Goal: Task Accomplishment & Management: Complete application form

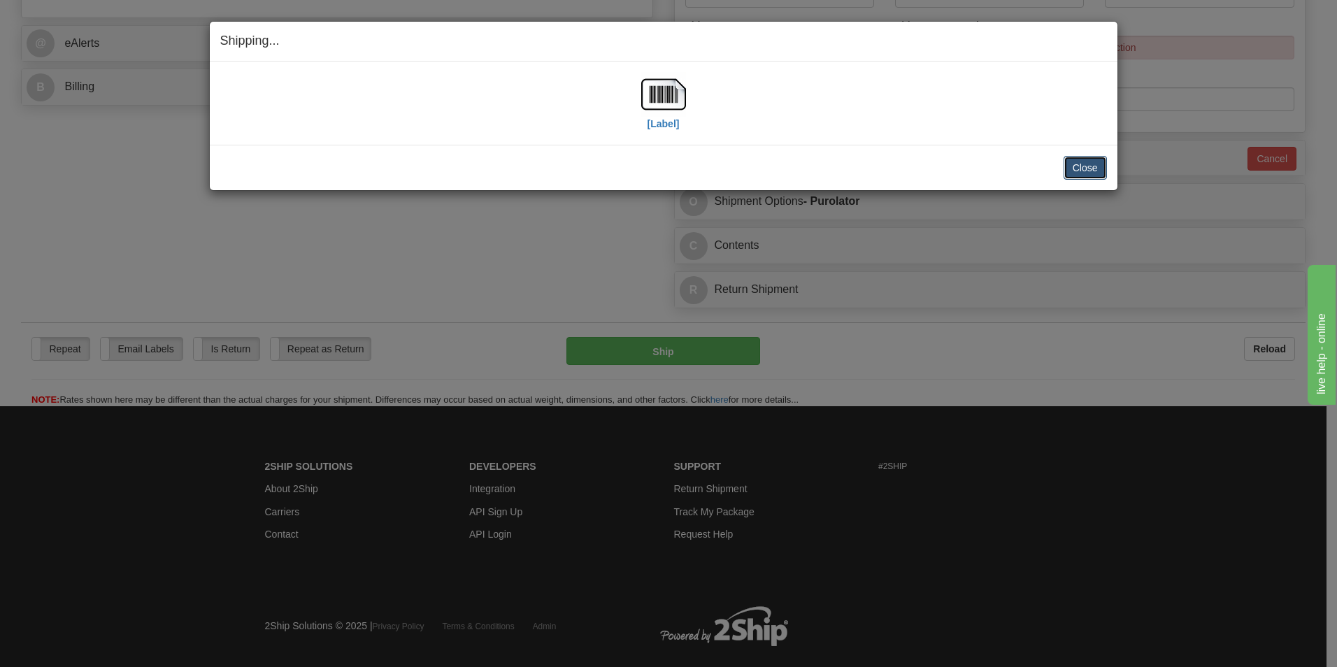
scroll to position [559, 0]
click at [1098, 172] on button "Close" at bounding box center [1085, 168] width 43 height 24
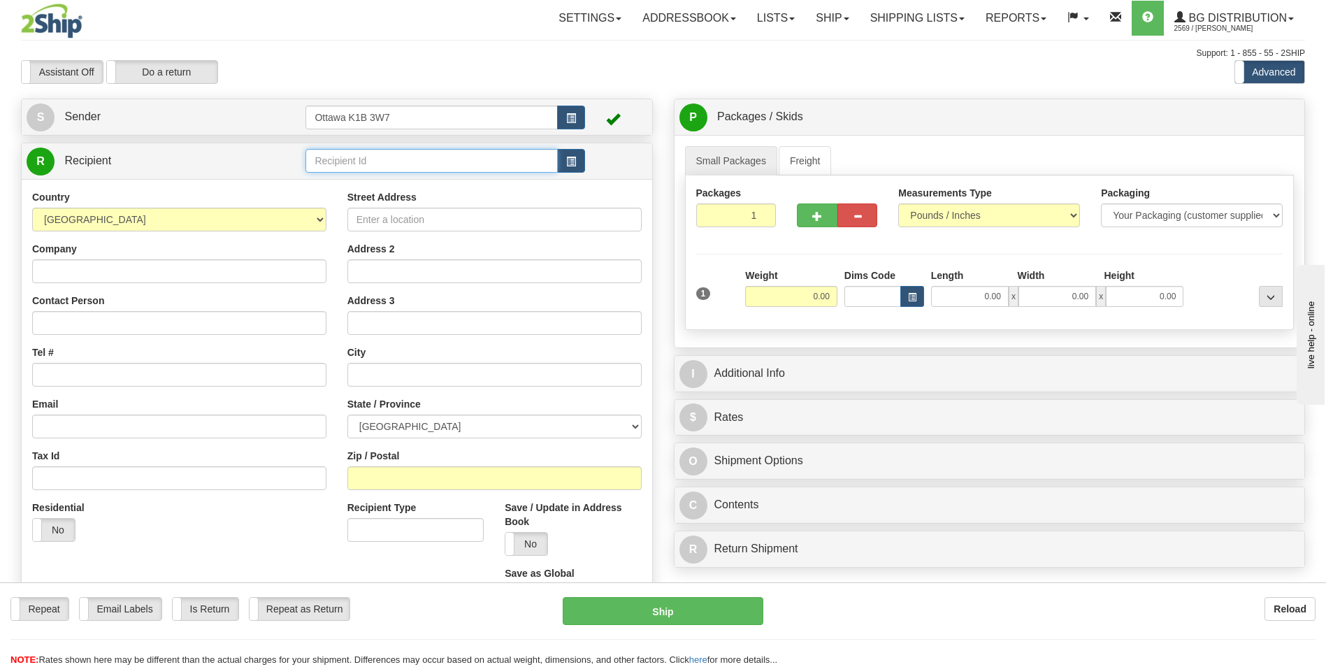
click at [436, 162] on input "text" at bounding box center [432, 161] width 252 height 24
type input "8"
click button "Delete" at bounding box center [0, 0] width 0 height 0
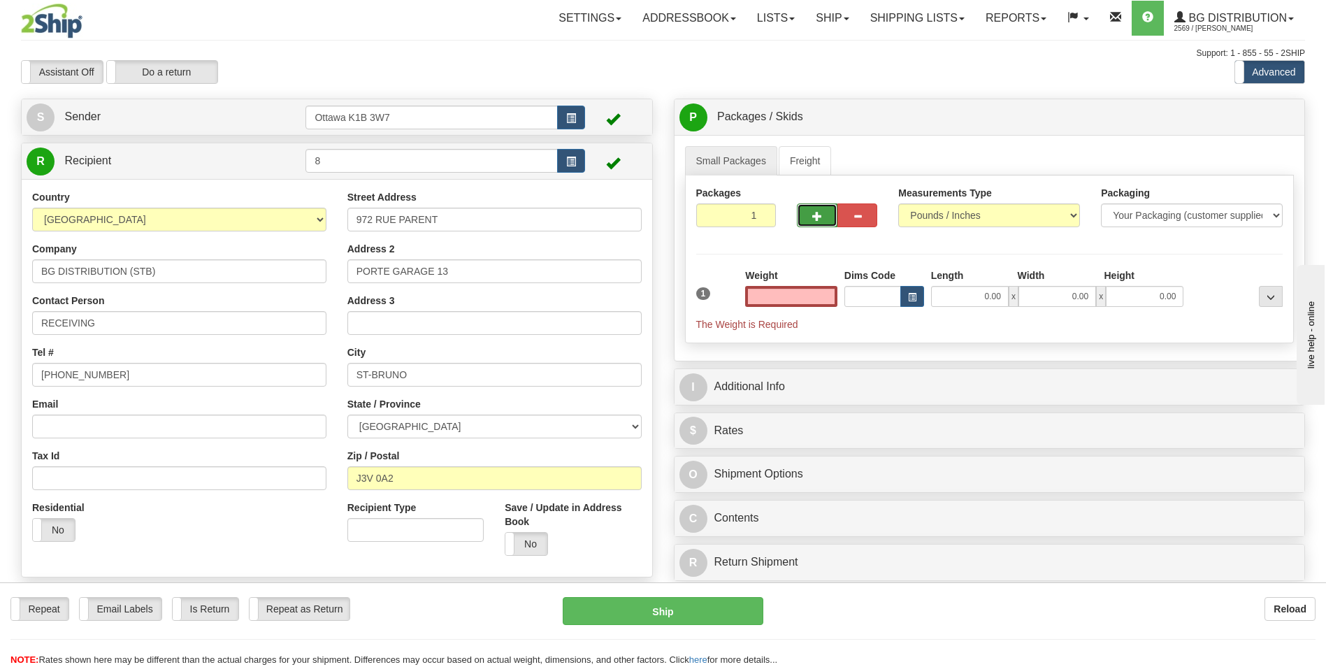
type input "0.00"
click at [813, 223] on button "button" at bounding box center [817, 215] width 40 height 24
click at [814, 220] on span "button" at bounding box center [818, 216] width 10 height 9
click at [814, 219] on span "button" at bounding box center [818, 216] width 10 height 9
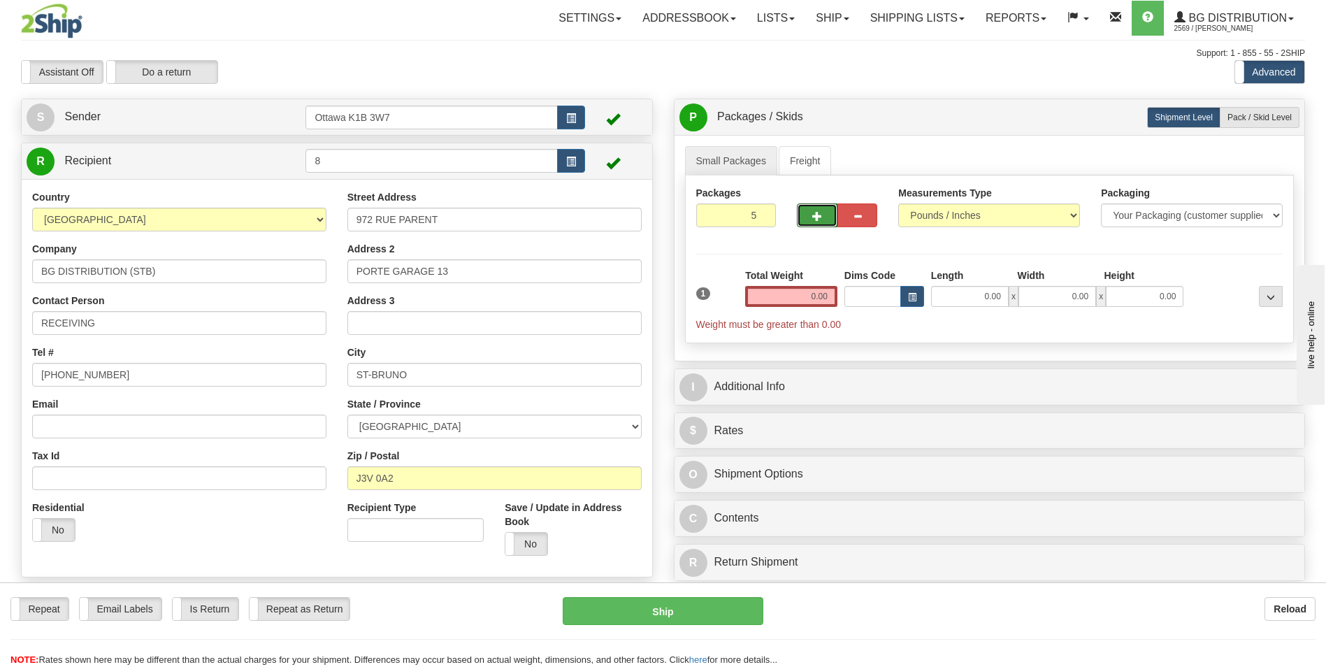
click at [814, 219] on span "button" at bounding box center [818, 216] width 10 height 9
type input "6"
click at [1274, 116] on span "Pack / Skid Level" at bounding box center [1260, 118] width 64 height 10
radio input "true"
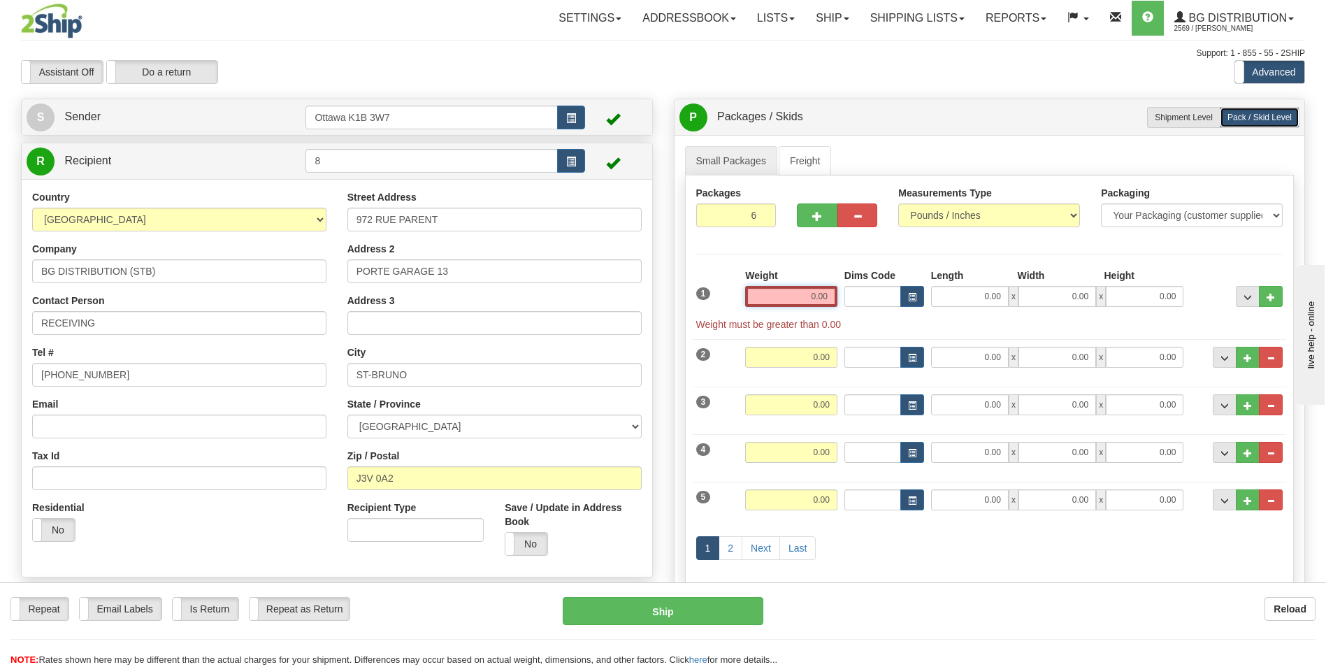
click at [801, 290] on input "0.00" at bounding box center [791, 296] width 92 height 21
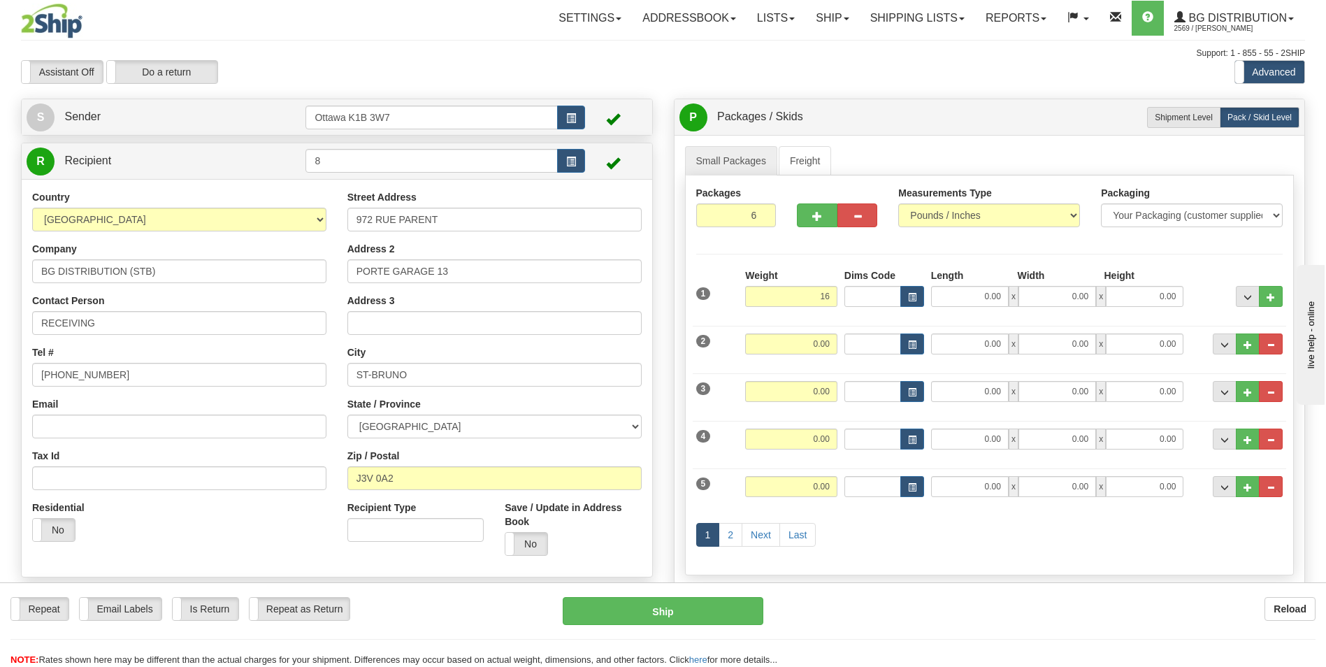
type input "16.00"
drag, startPoint x: 816, startPoint y: 331, endPoint x: 819, endPoint y: 324, distance: 7.8
click at [816, 329] on div "2 Weight 0.00 Dims Code Length Width Height" at bounding box center [990, 342] width 594 height 47
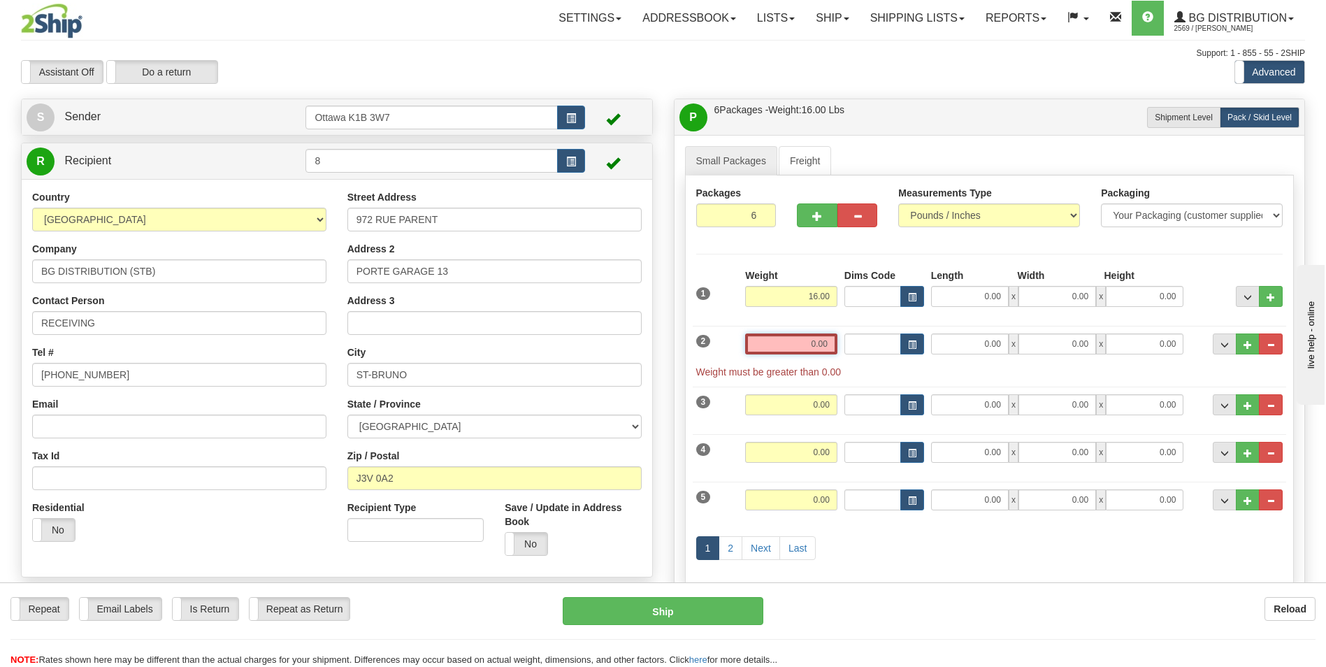
click at [803, 350] on input "0.00" at bounding box center [791, 344] width 92 height 21
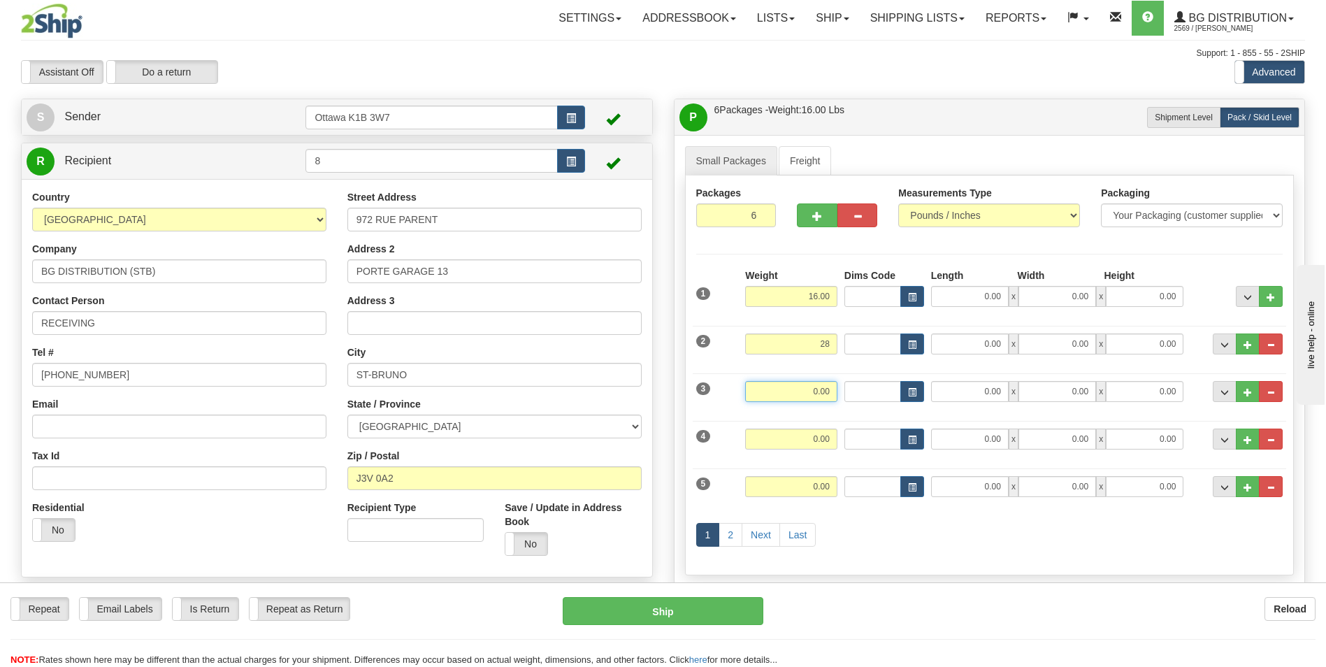
type input "28.00"
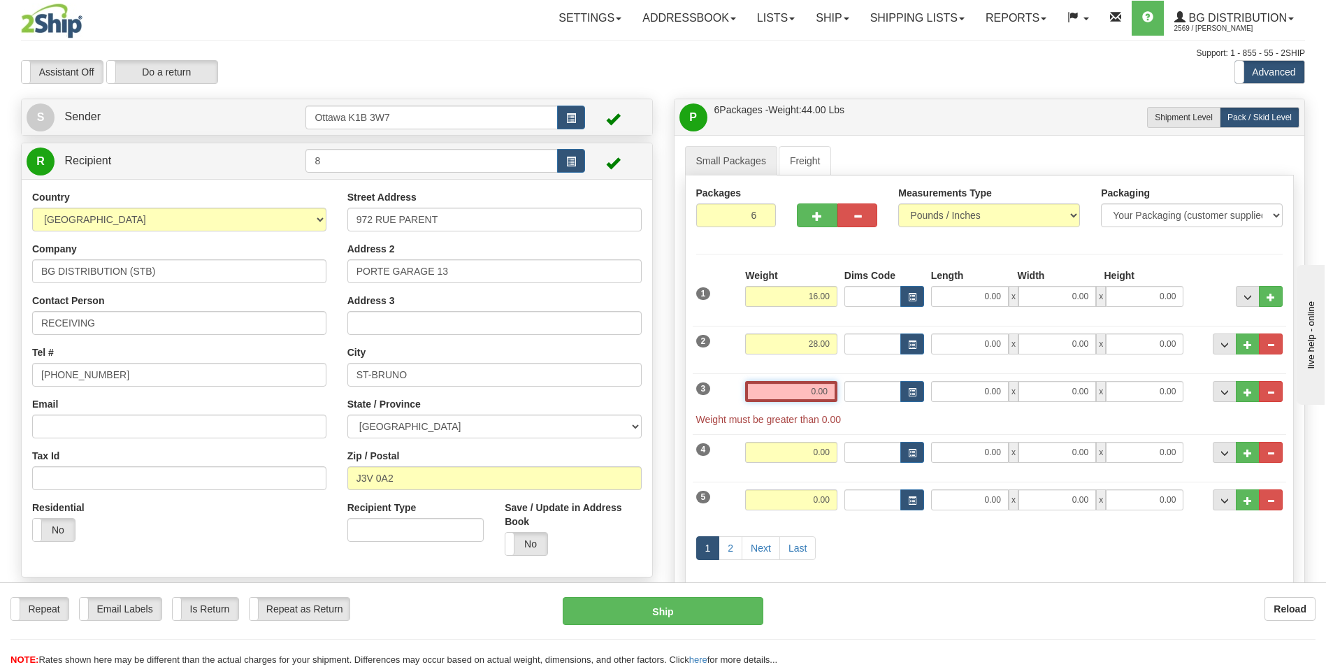
click at [819, 393] on input "0.00" at bounding box center [791, 391] width 92 height 21
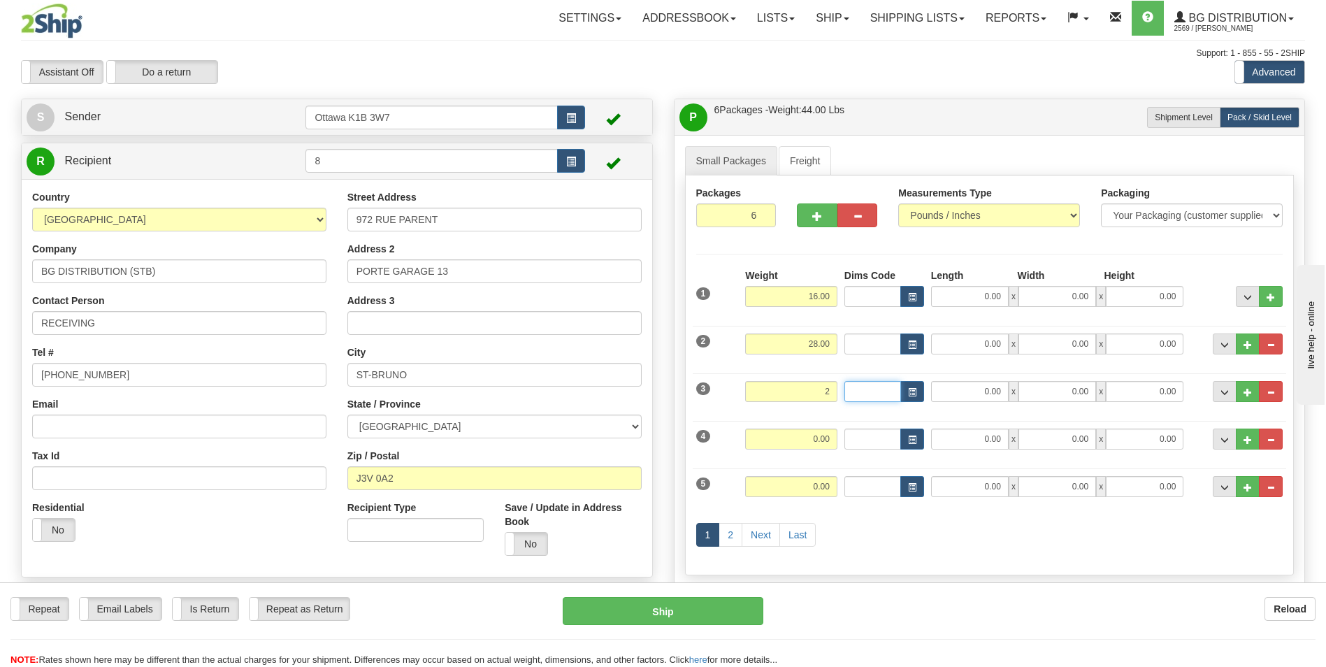
type input "2.00"
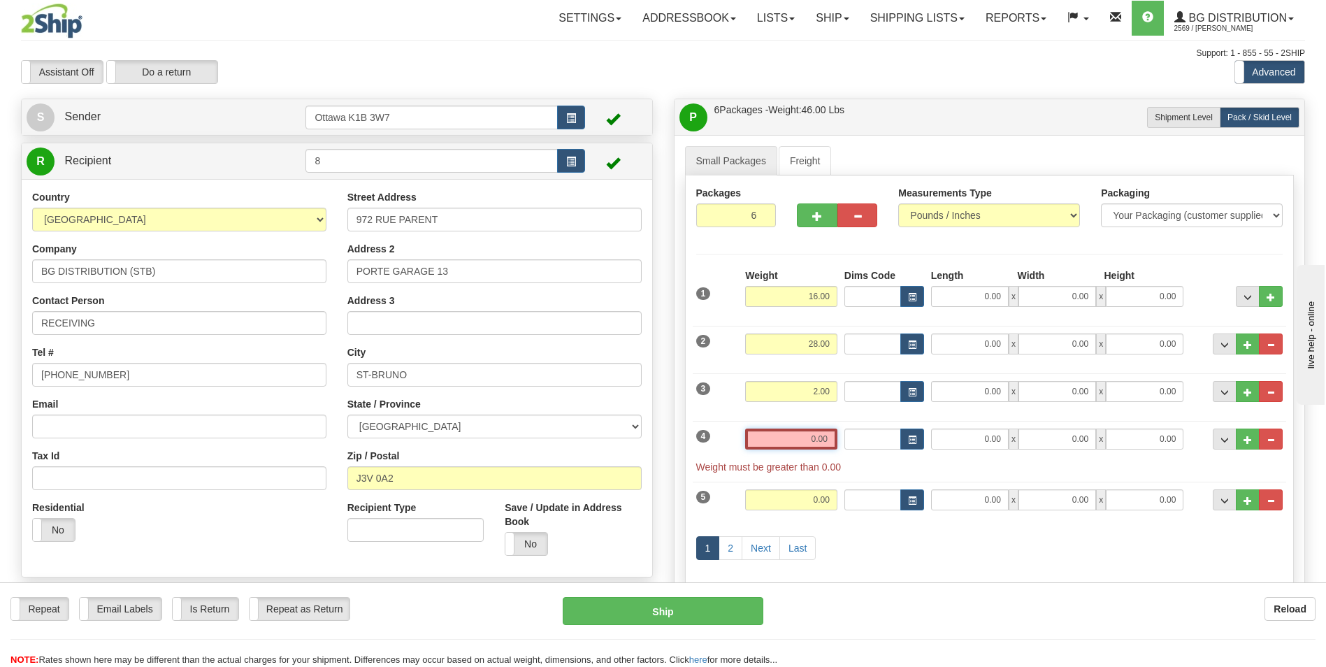
click at [794, 435] on input "0.00" at bounding box center [791, 439] width 92 height 21
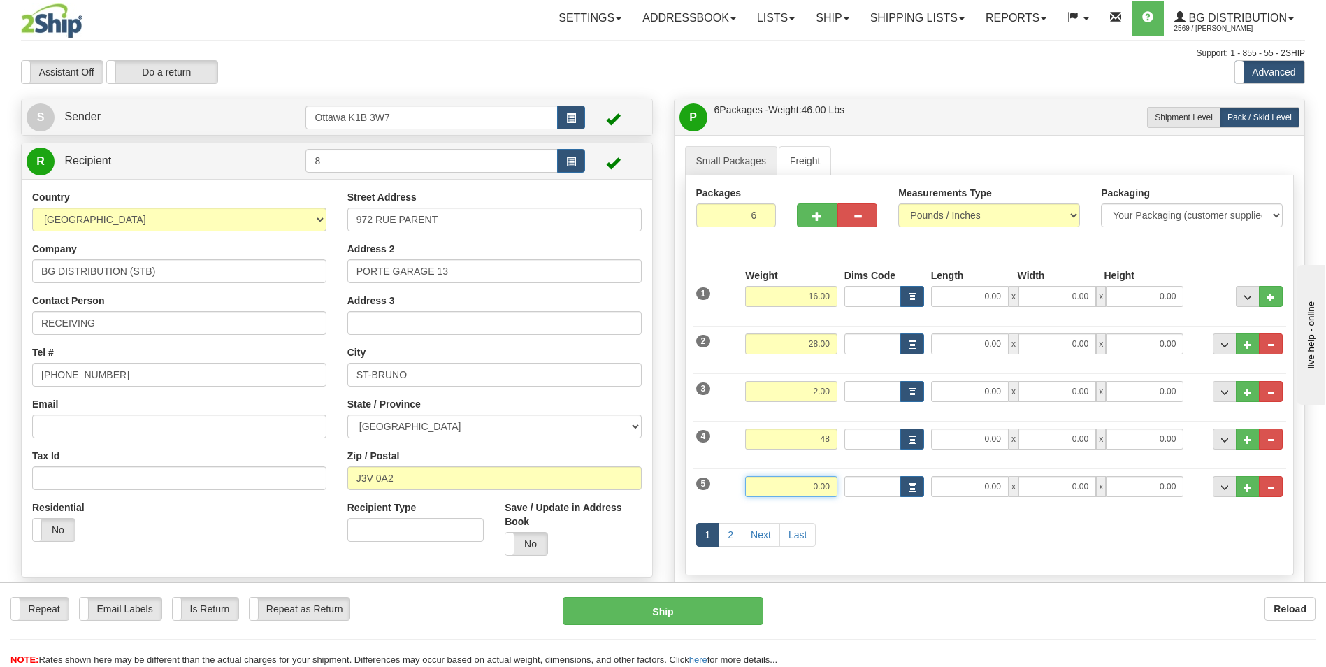
type input "48.00"
click at [826, 487] on input "0.00" at bounding box center [791, 486] width 92 height 21
type input "26.00"
click at [766, 537] on link "Next" at bounding box center [761, 535] width 38 height 24
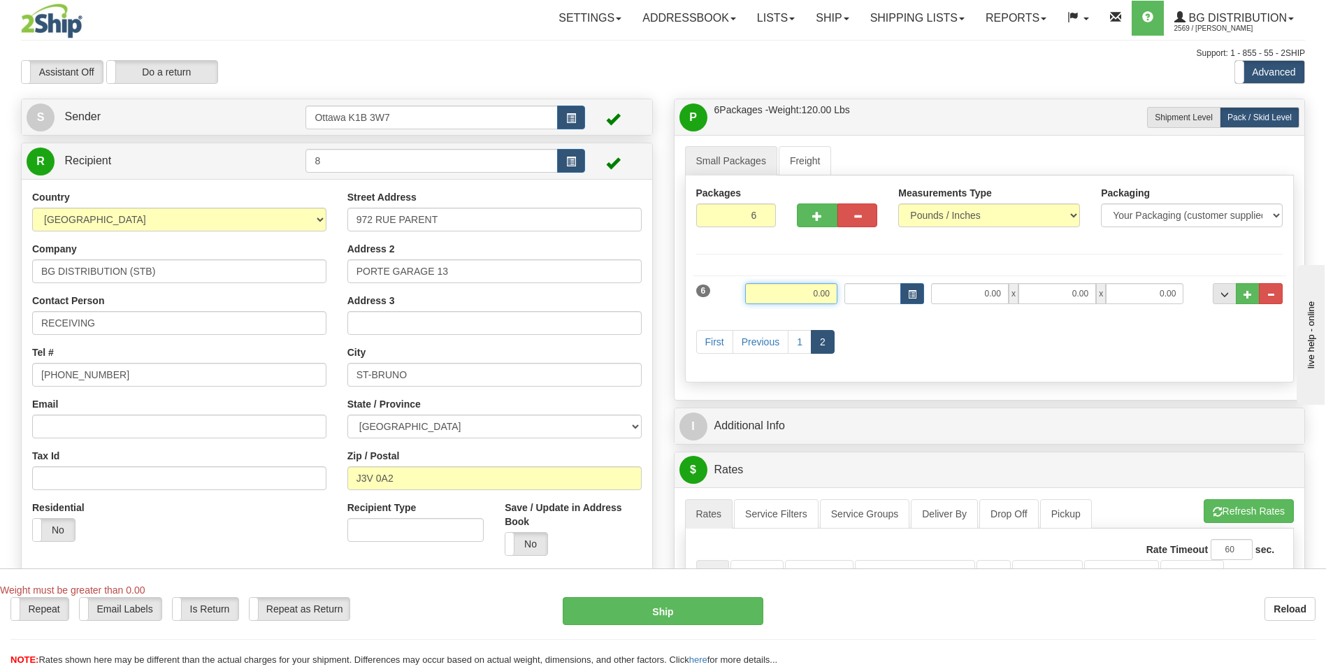
click at [780, 286] on input "0.00" at bounding box center [791, 293] width 92 height 21
type input "39.00"
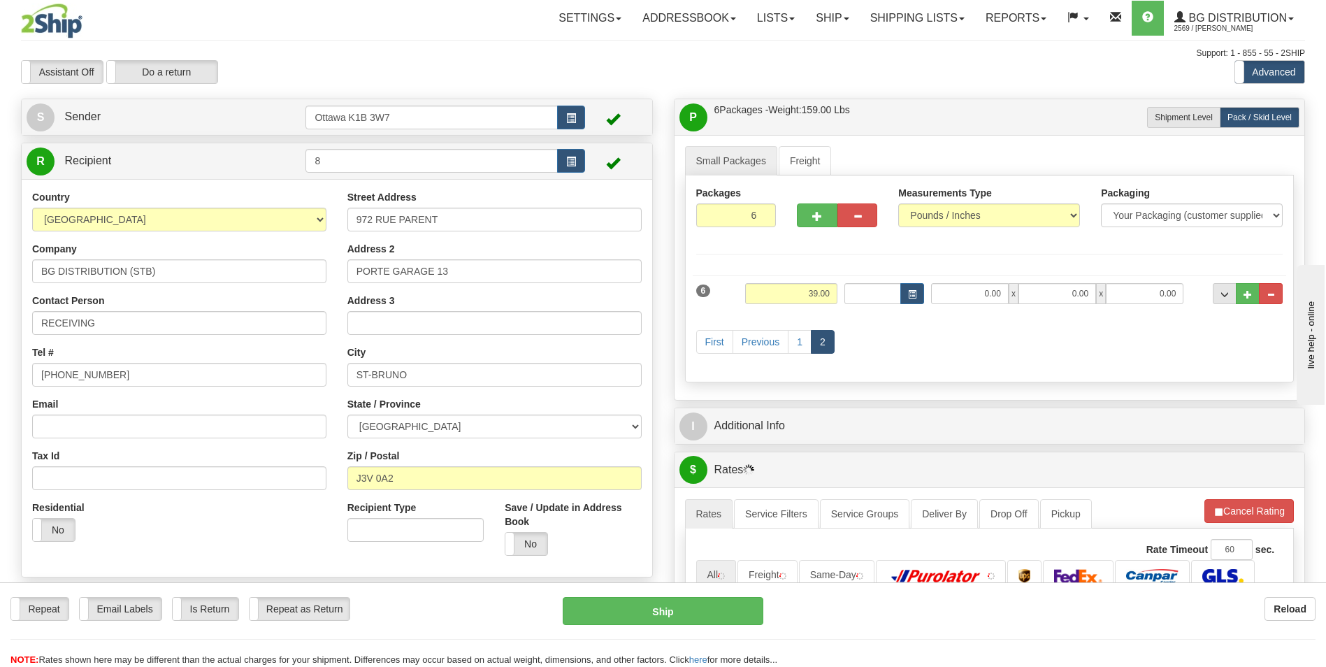
click at [1036, 349] on div "First Previous 1 2" at bounding box center [990, 343] width 594 height 55
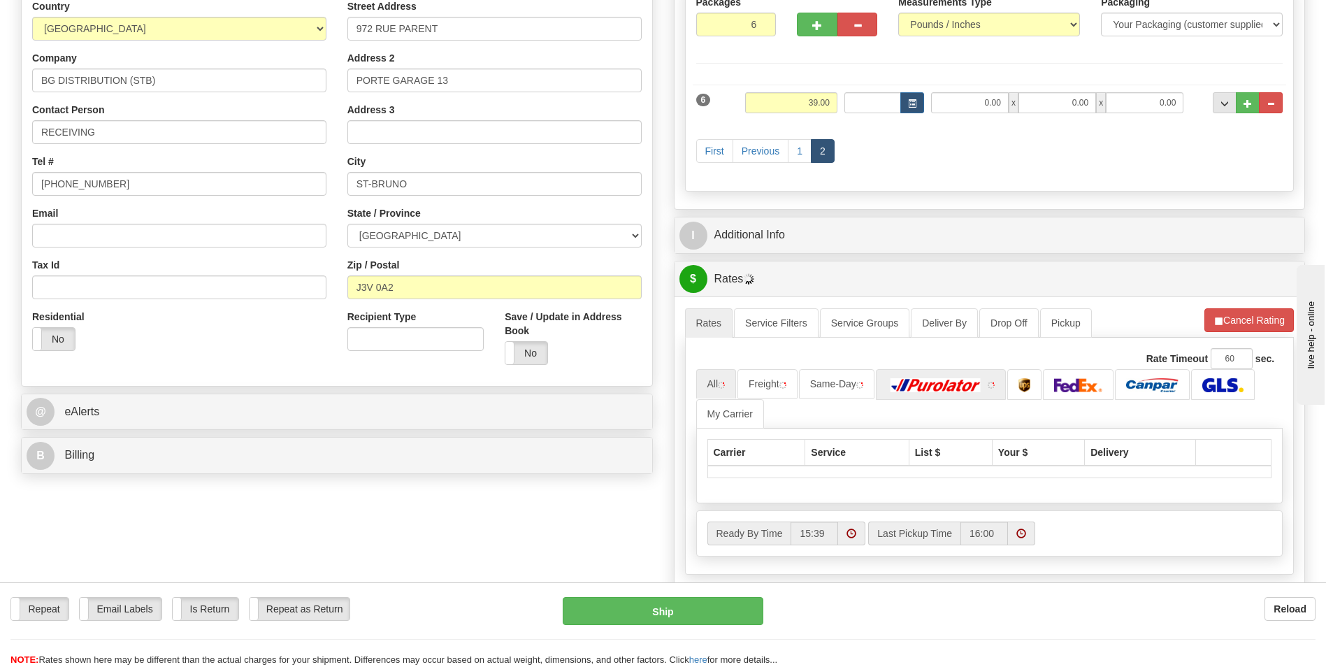
scroll to position [280, 0]
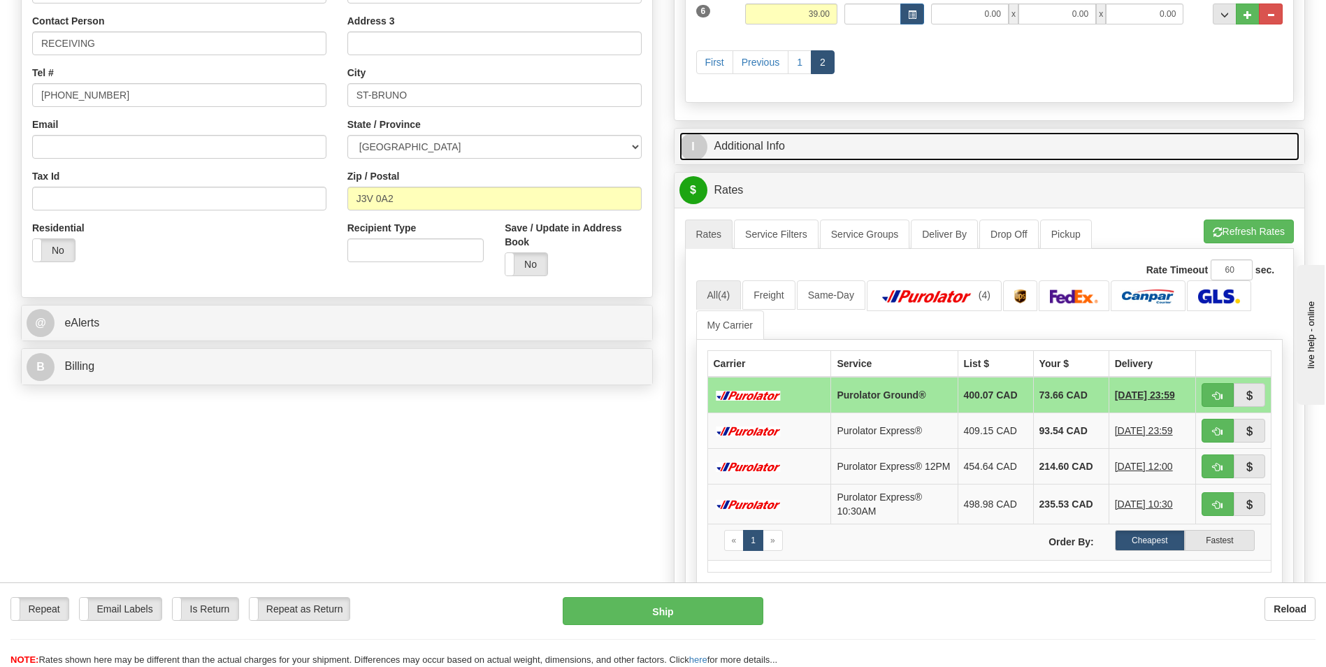
click at [754, 146] on link "I Additional Info" at bounding box center [990, 146] width 621 height 29
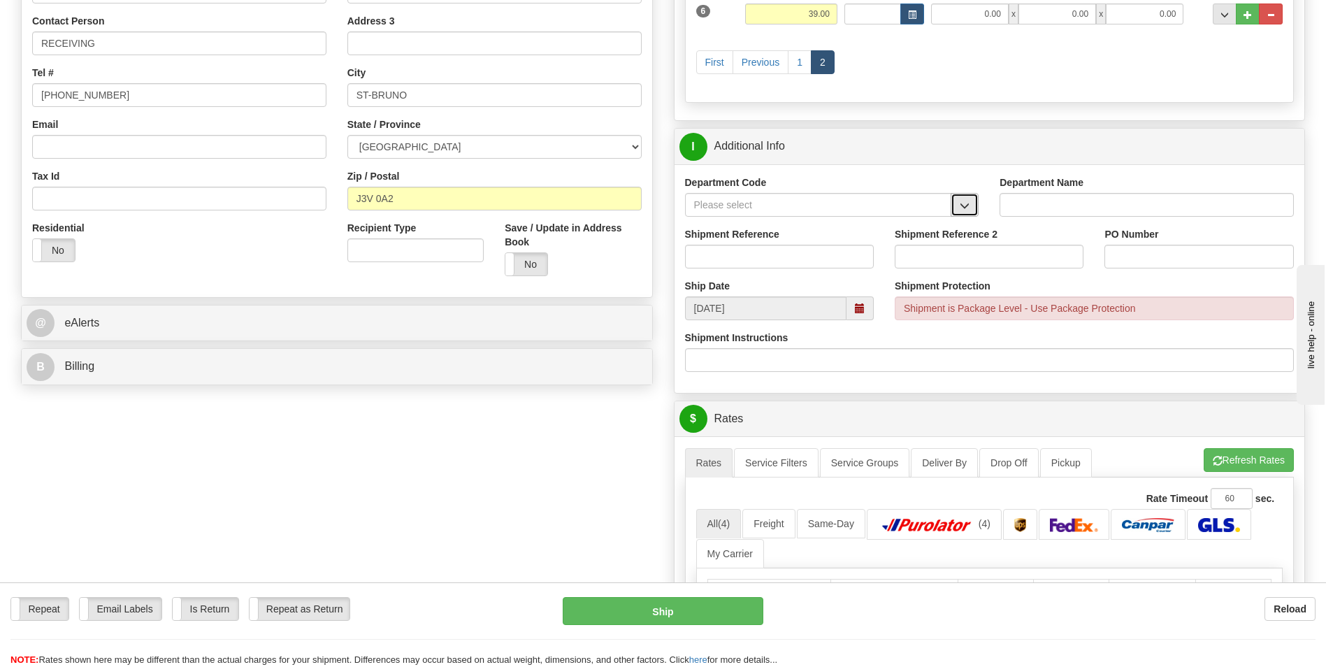
click at [968, 210] on span "button" at bounding box center [965, 205] width 10 height 9
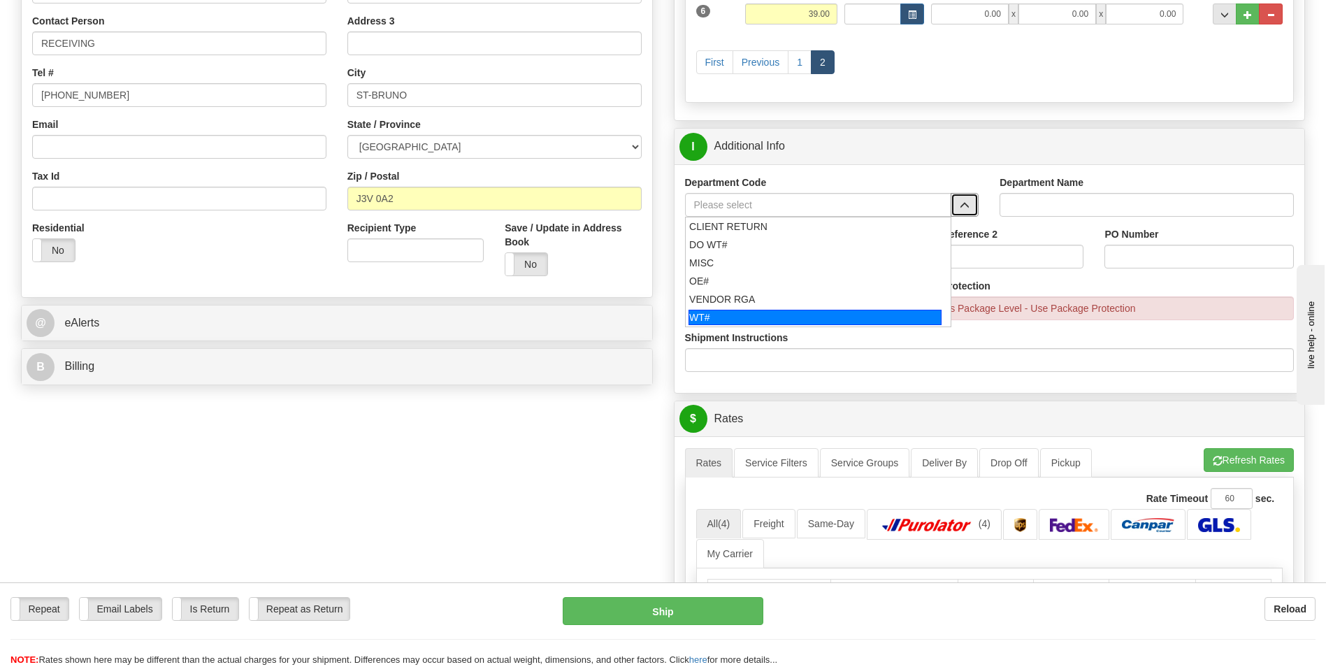
click at [746, 312] on div "WT#" at bounding box center [815, 317] width 253 height 15
type input "WT#"
type input "WAREHOUSE TRANSFERS"
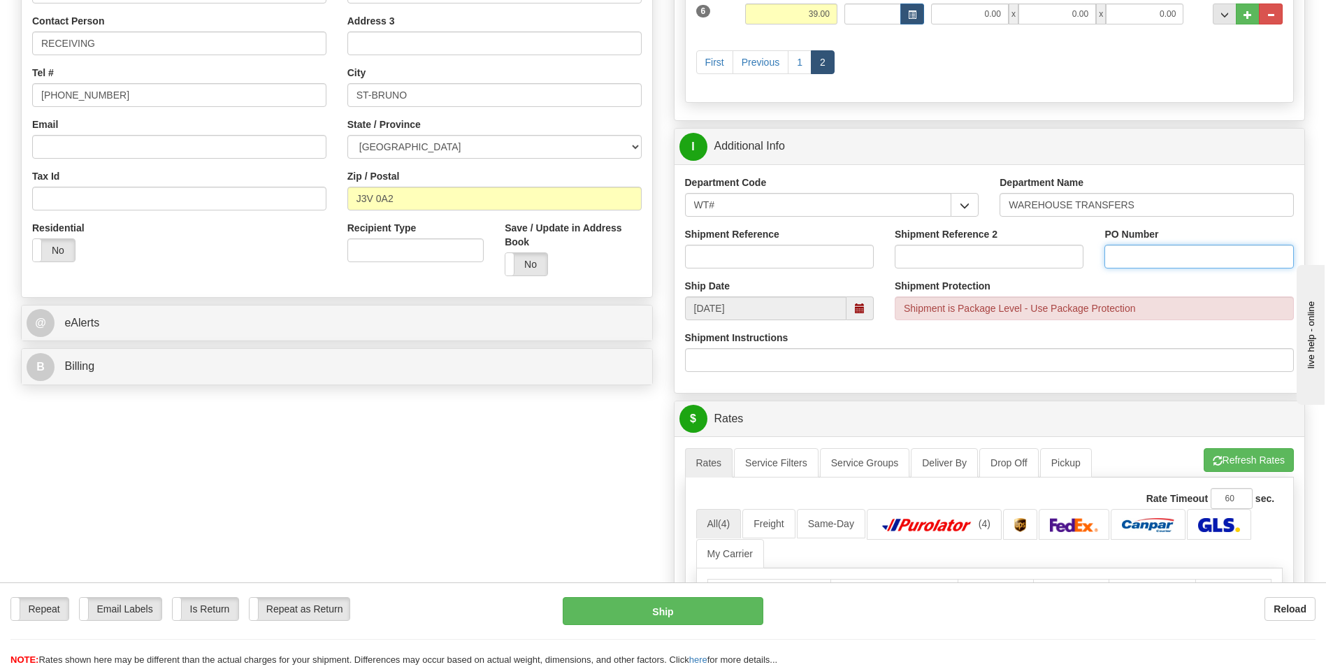
click at [1154, 257] on input "PO Number" at bounding box center [1199, 257] width 189 height 24
type input "164694-00"
click at [789, 257] on input "Shipment Reference" at bounding box center [779, 257] width 189 height 24
type input "164694-00"
click at [421, 480] on div "Create a label for the return Create Pickup Without Label S" at bounding box center [662, 437] width 1305 height 1236
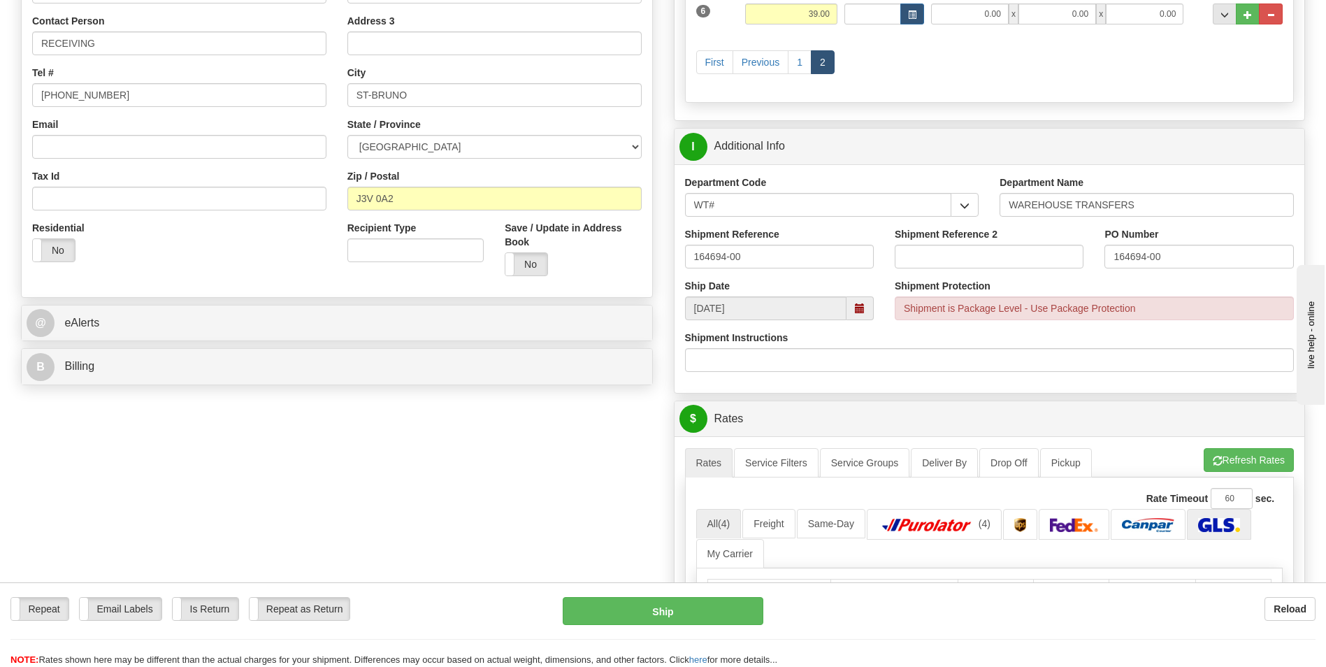
scroll to position [420, 0]
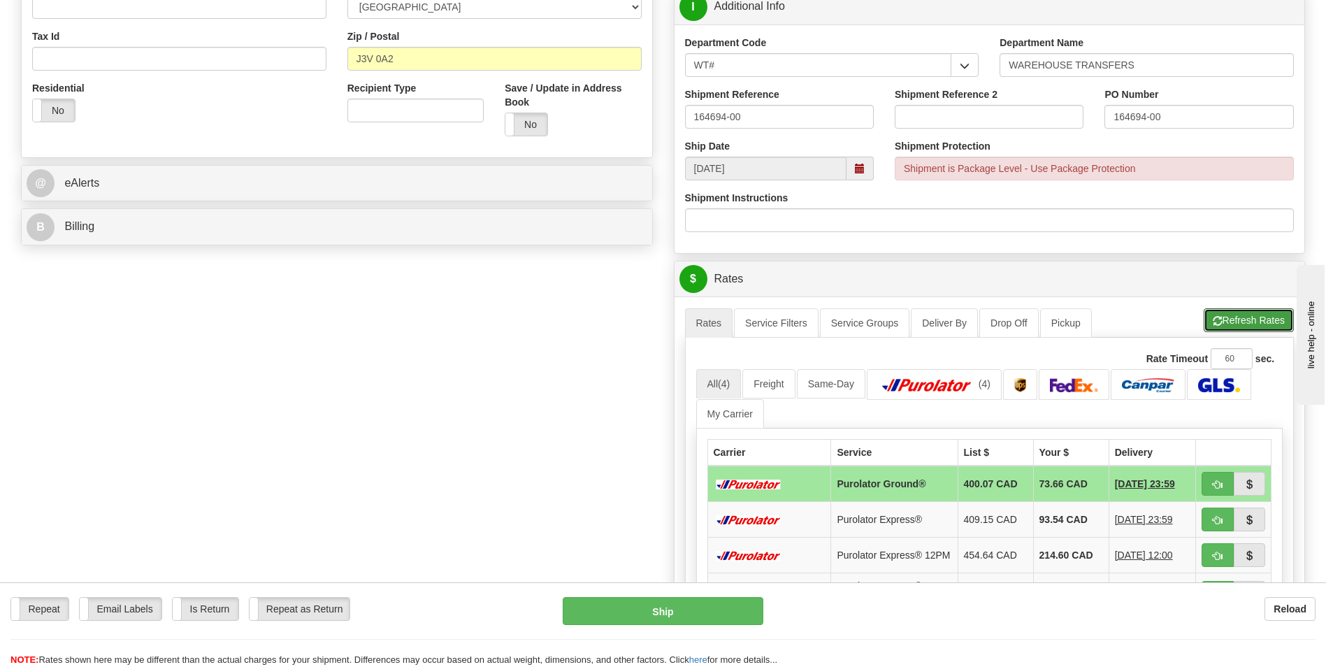
click at [1258, 321] on button "Refresh Rates" at bounding box center [1249, 320] width 90 height 24
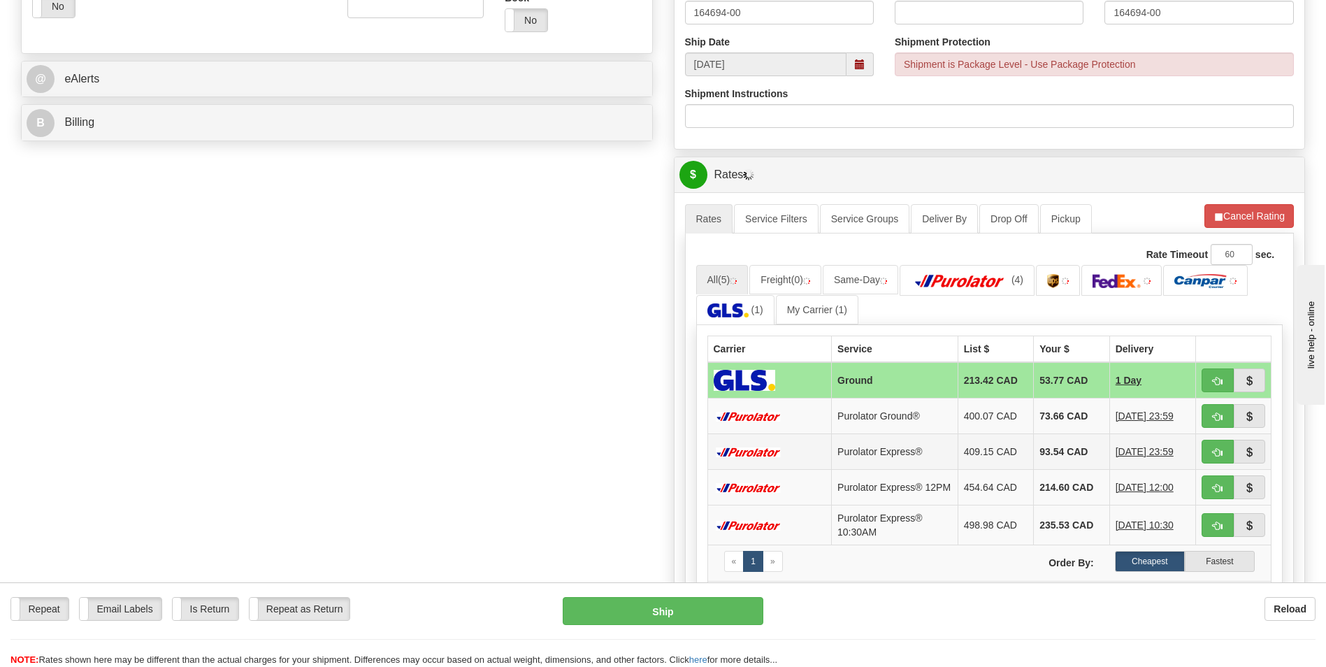
scroll to position [629, 0]
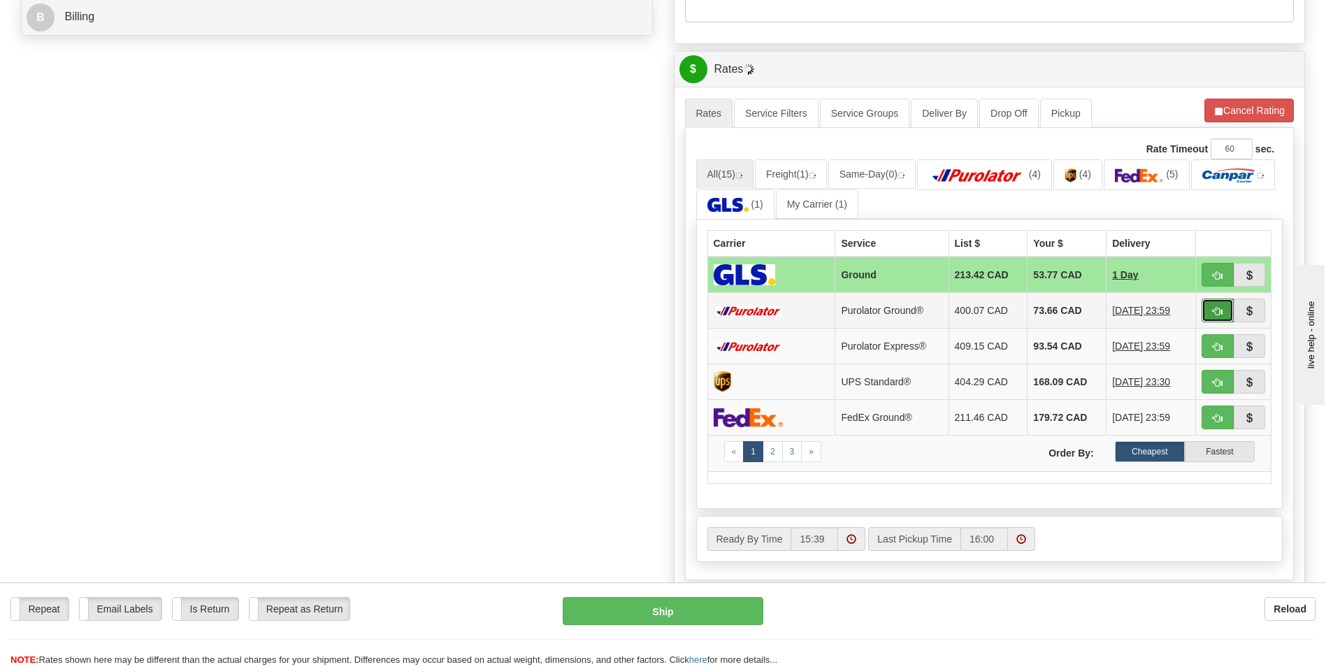
click at [1215, 313] on span "button" at bounding box center [1218, 311] width 10 height 9
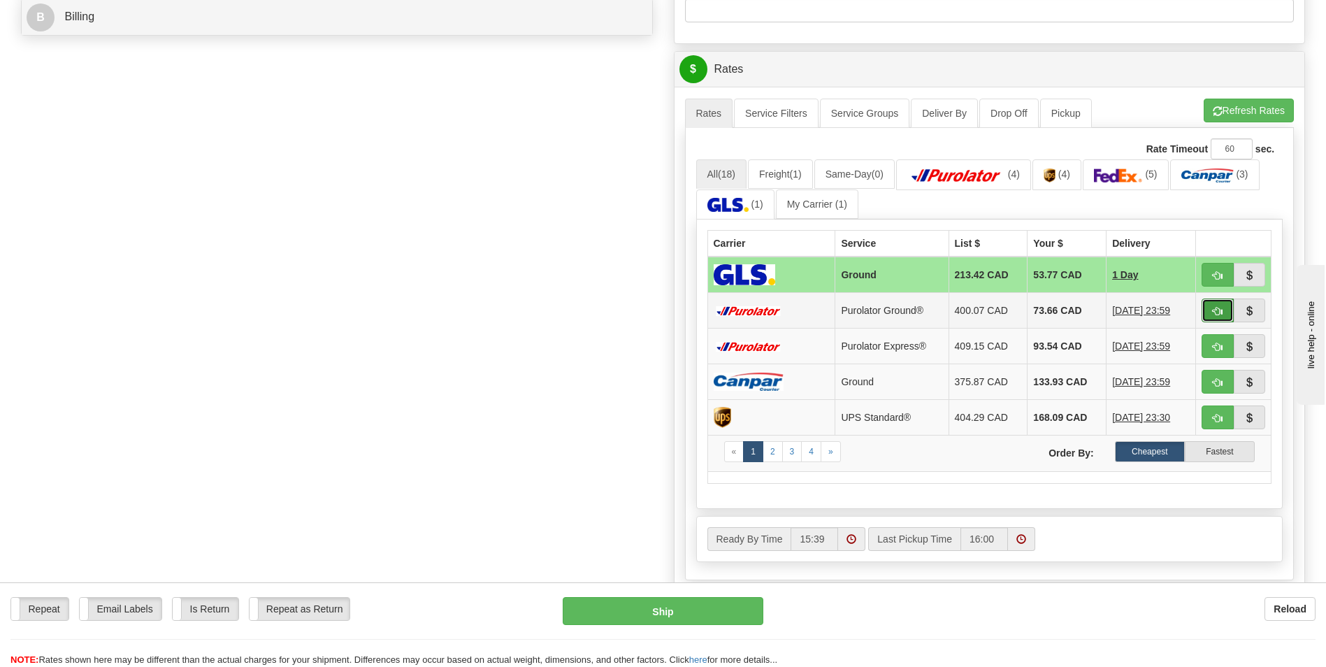
click at [1214, 315] on span "button" at bounding box center [1218, 311] width 10 height 9
type input "260"
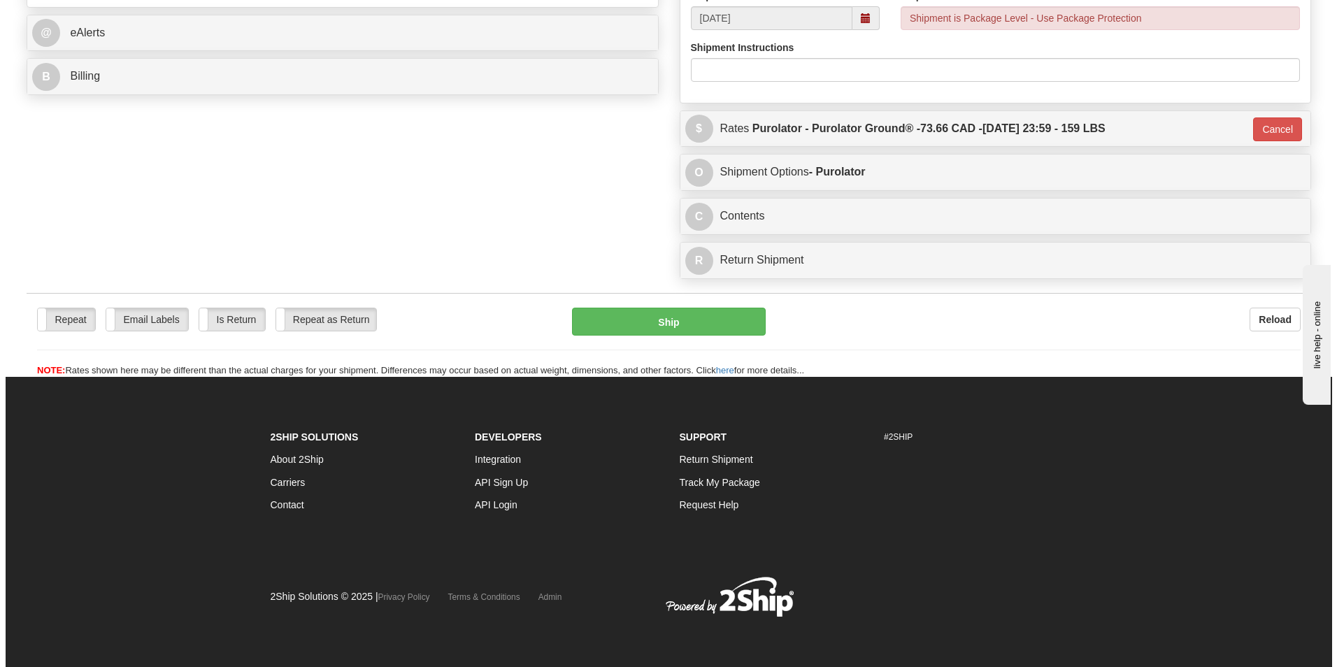
scroll to position [570, 0]
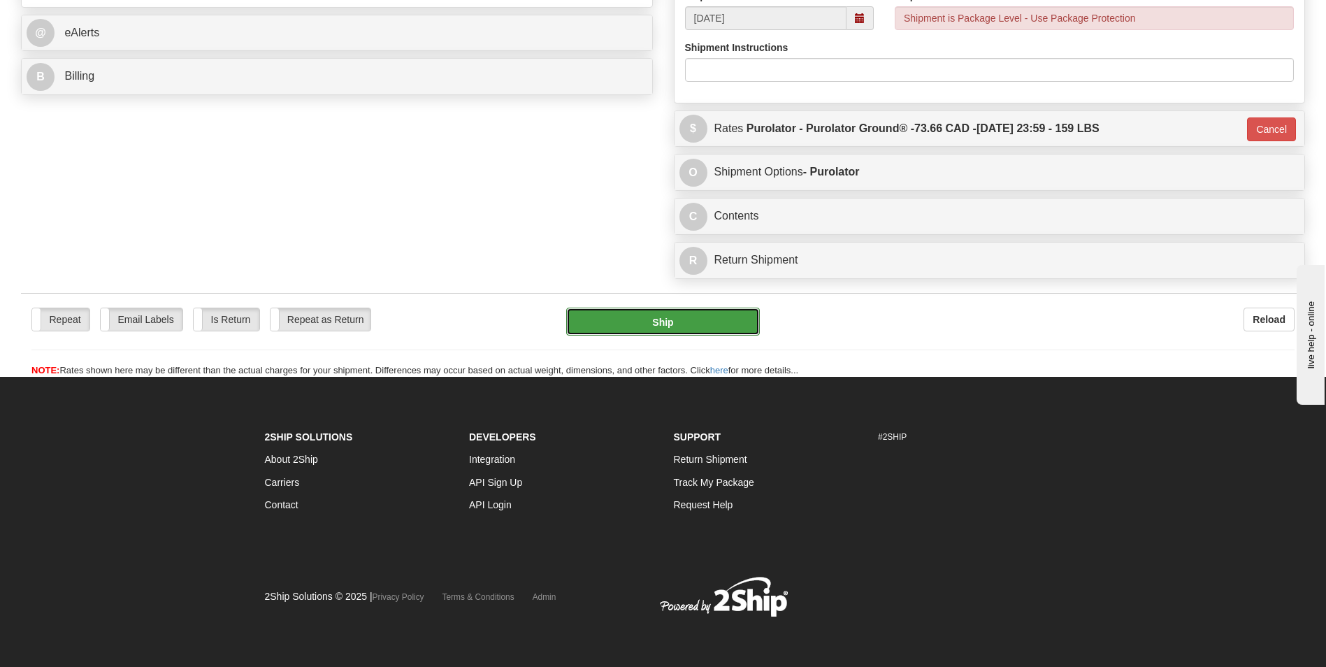
click at [652, 317] on button "Ship" at bounding box center [662, 322] width 193 height 28
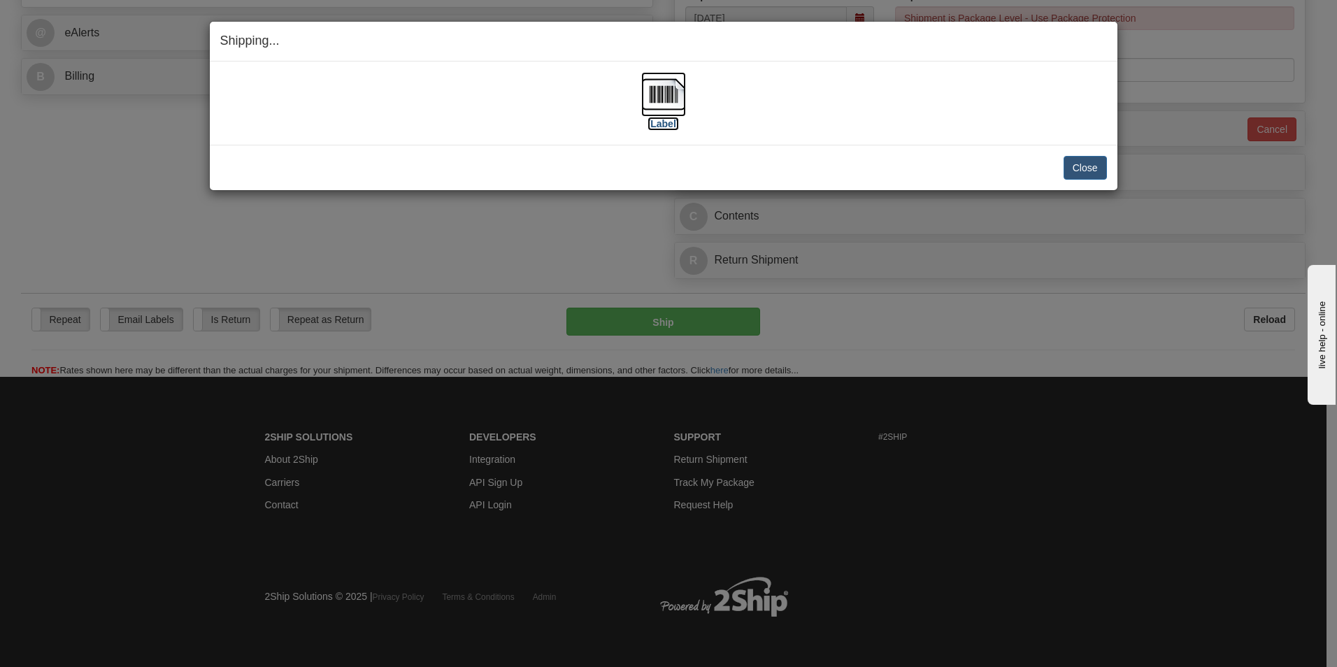
click at [671, 122] on label "[Label]" at bounding box center [663, 124] width 32 height 14
